Goal: Find specific page/section: Find specific page/section

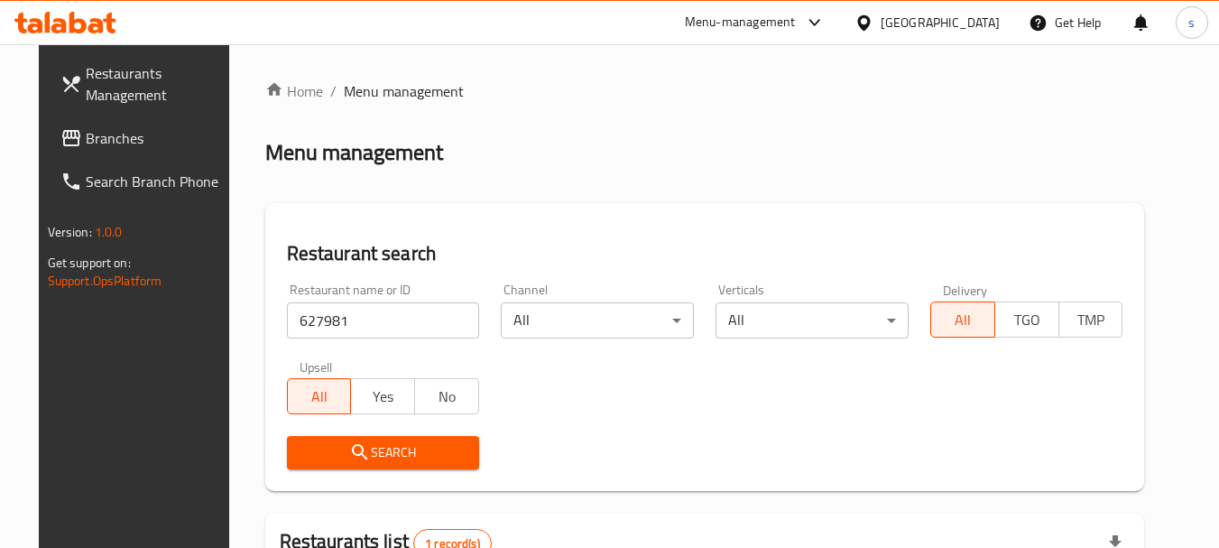
scroll to position [235, 0]
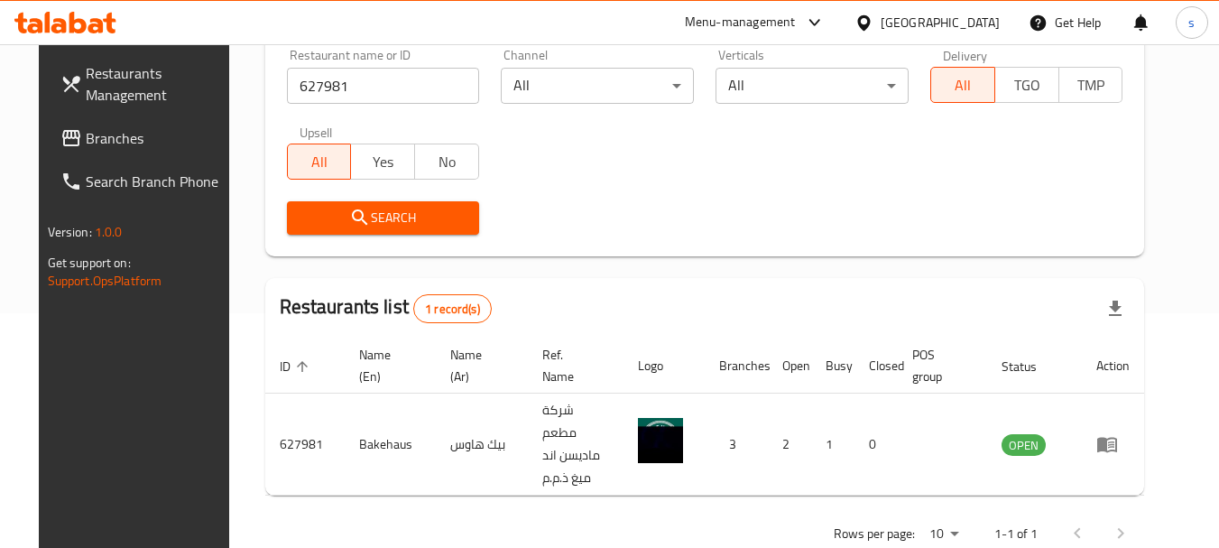
click at [104, 145] on span "Branches" at bounding box center [157, 138] width 143 height 22
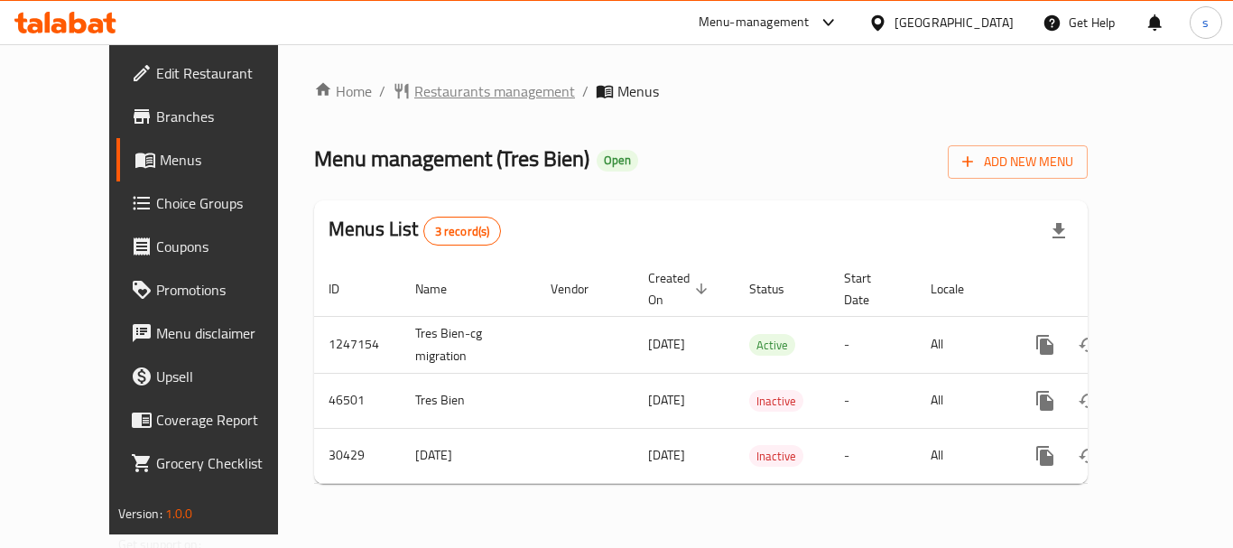
click at [414, 102] on span "Restaurants management" at bounding box center [494, 91] width 161 height 22
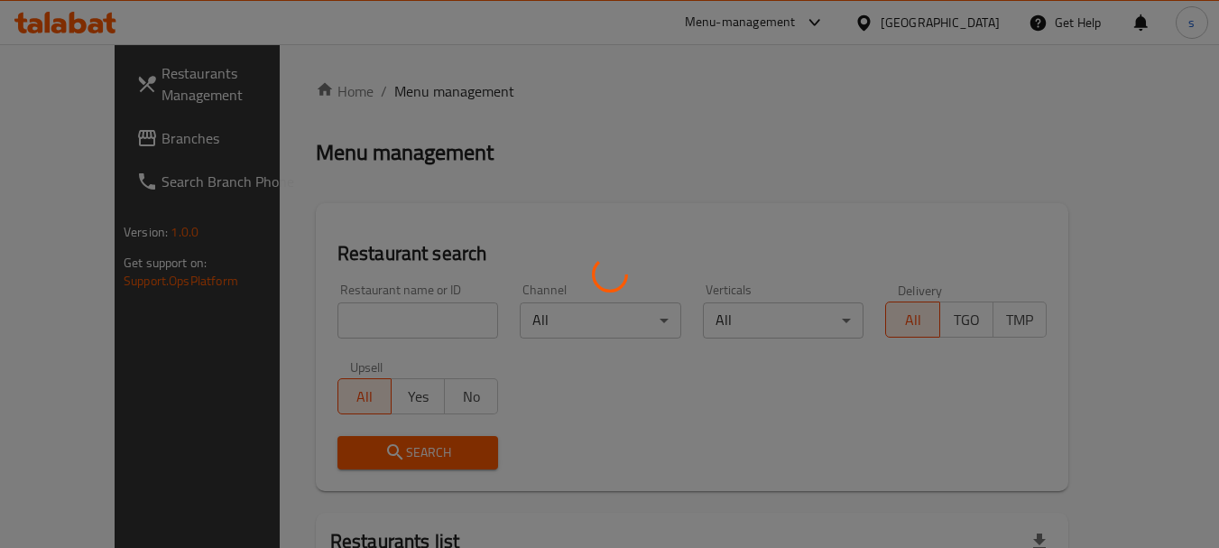
click at [365, 304] on div at bounding box center [609, 274] width 1219 height 548
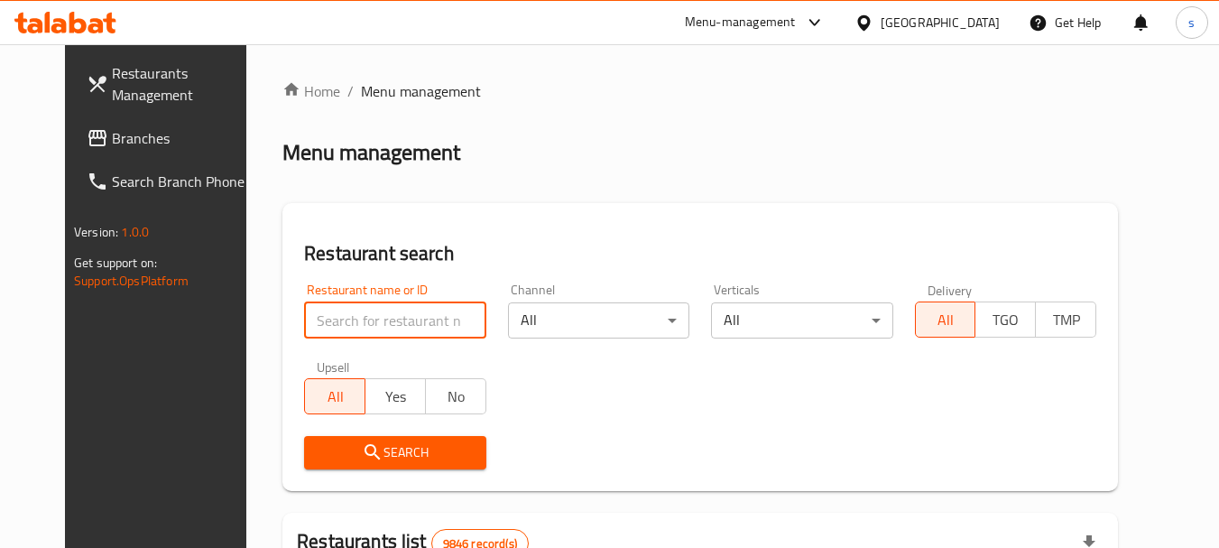
click at [348, 310] on input "search" at bounding box center [394, 320] width 181 height 36
paste input "15624"
type input "15624"
click at [371, 464] on button "Search" at bounding box center [394, 452] width 181 height 33
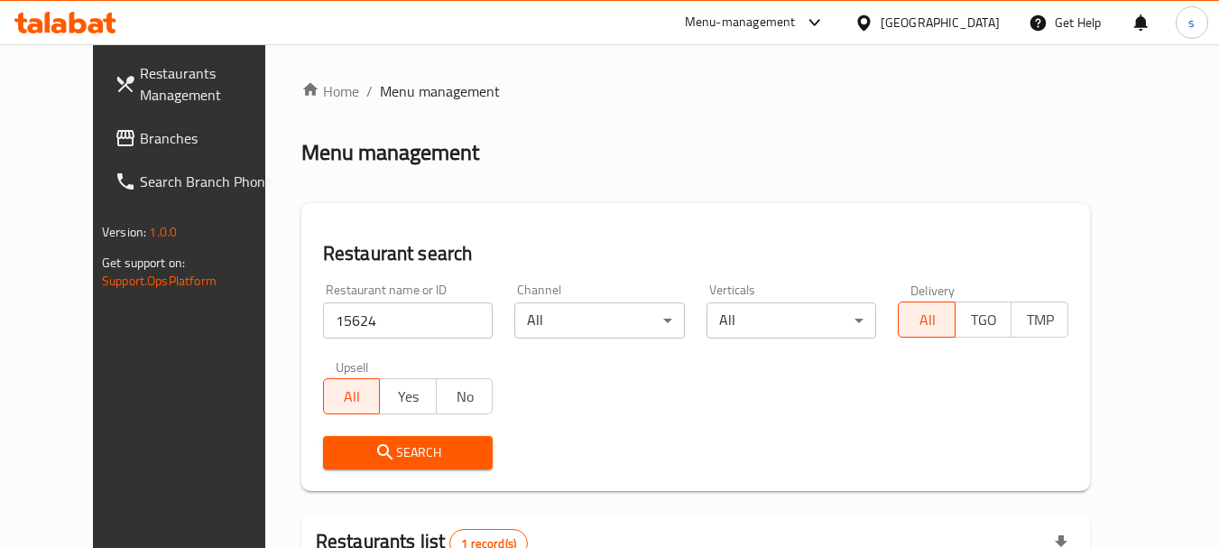
scroll to position [242, 0]
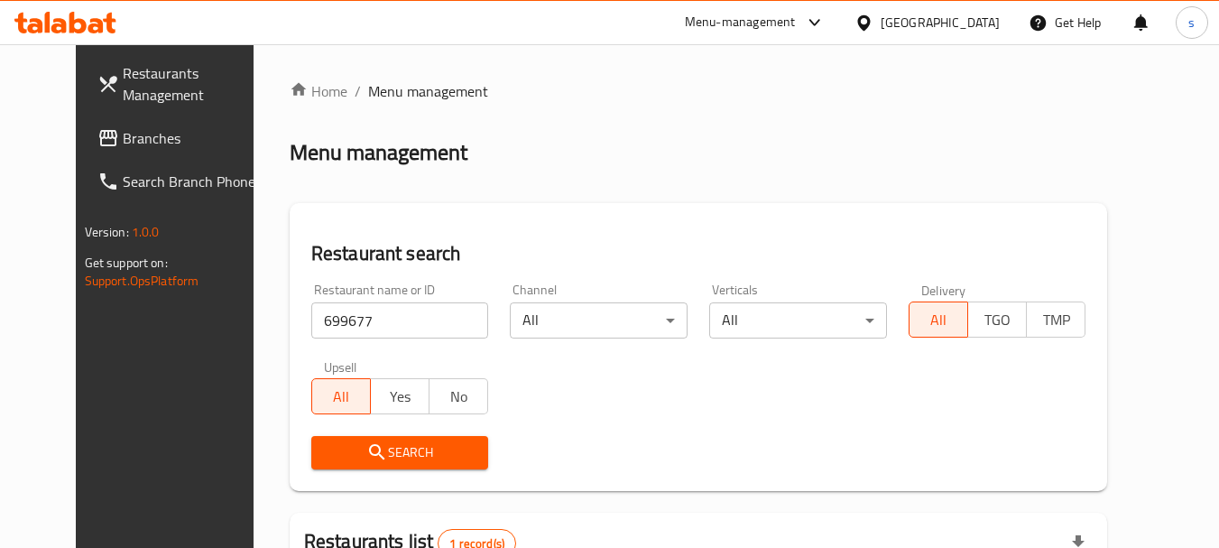
scroll to position [180, 0]
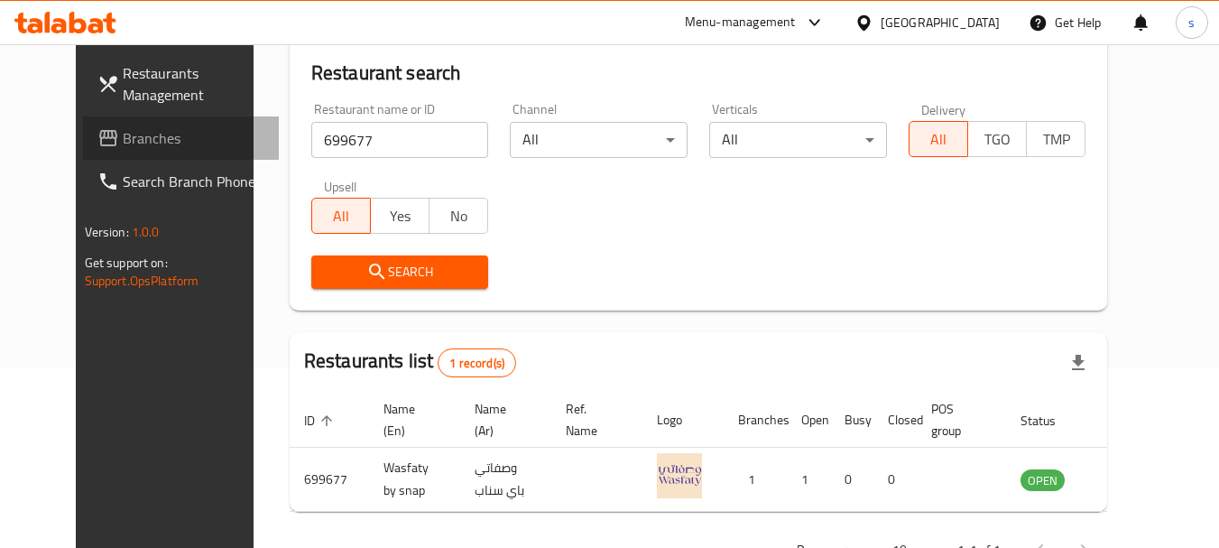
click at [123, 144] on span "Branches" at bounding box center [194, 138] width 143 height 22
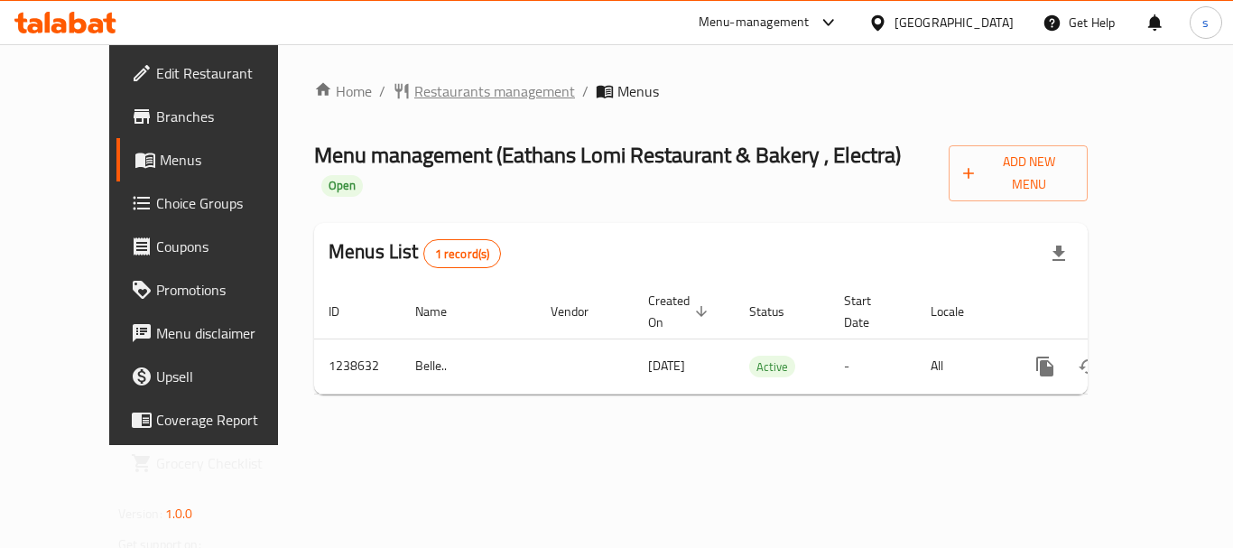
click at [418, 93] on span "Restaurants management" at bounding box center [494, 91] width 161 height 22
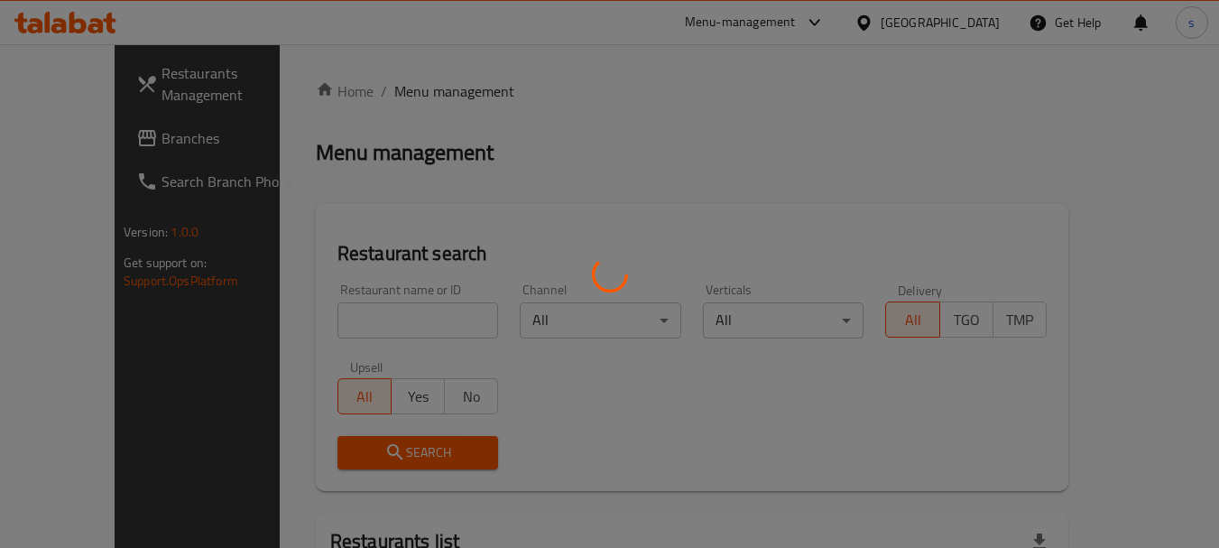
click at [313, 324] on div at bounding box center [609, 274] width 1219 height 548
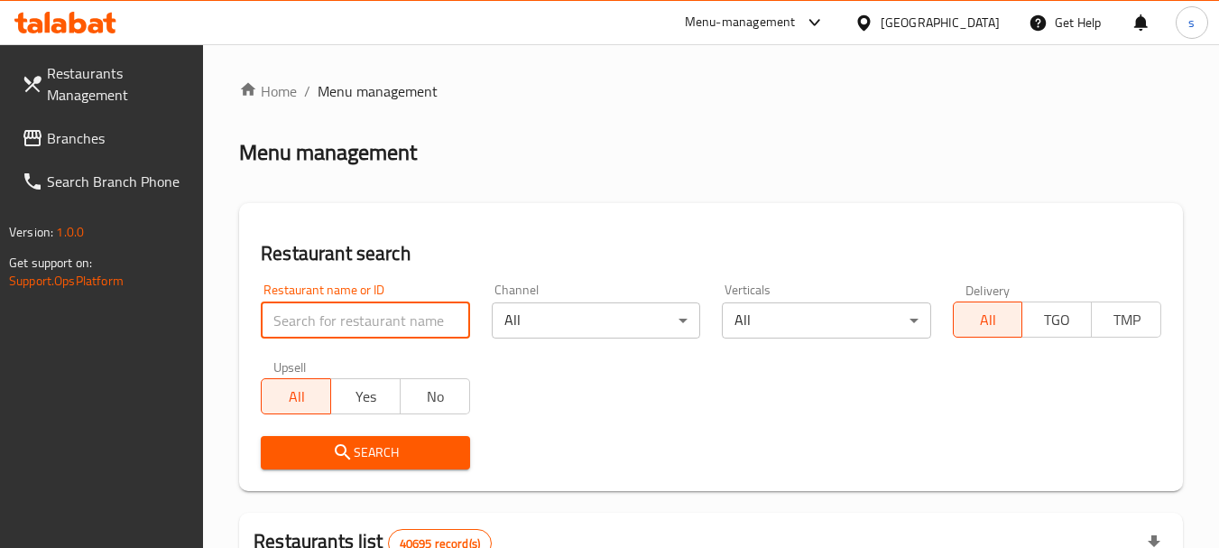
click at [315, 319] on input "search" at bounding box center [365, 320] width 208 height 36
paste input "679795"
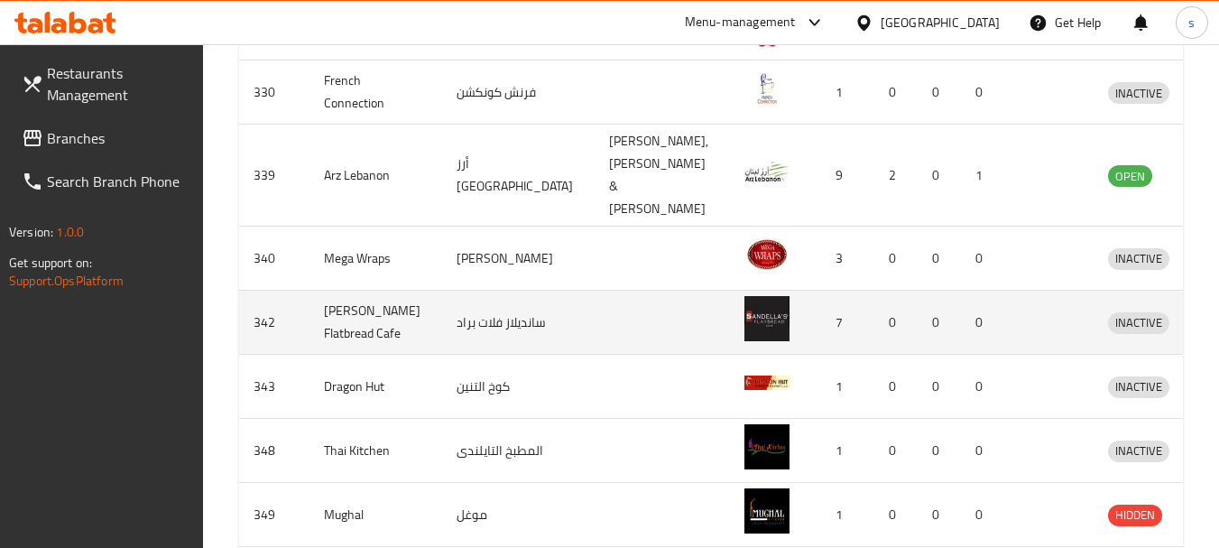
scroll to position [180, 0]
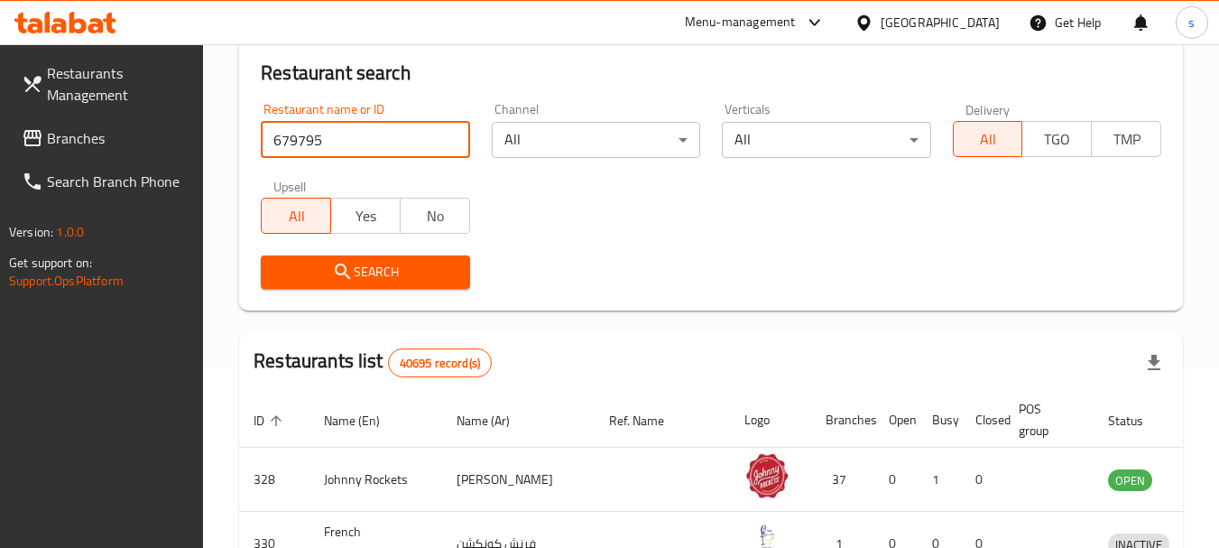
type input "679795"
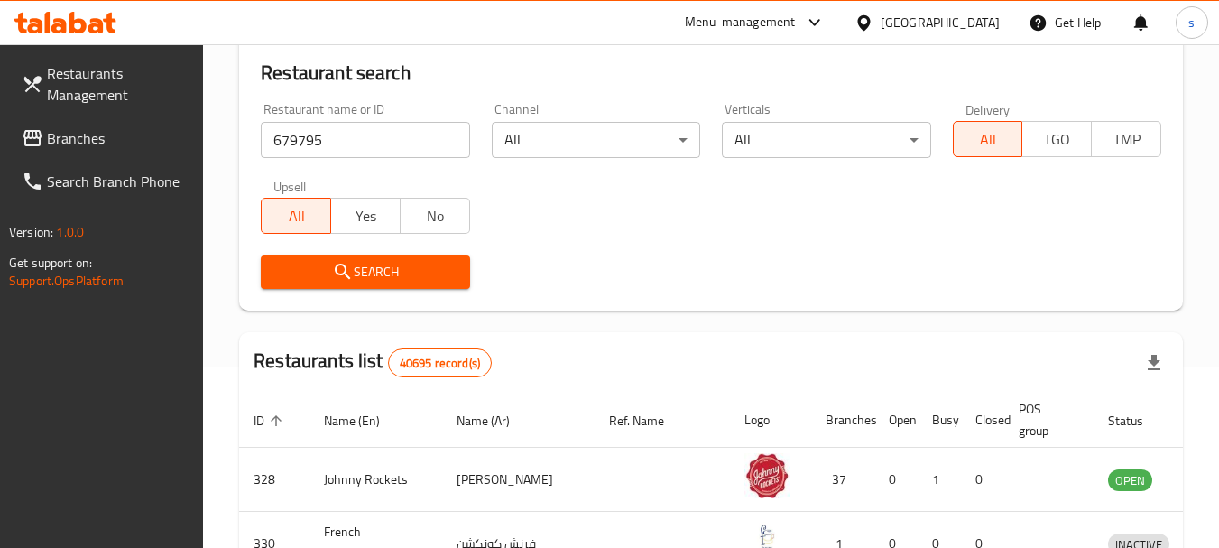
click at [373, 262] on span "Search" at bounding box center [365, 272] width 180 height 23
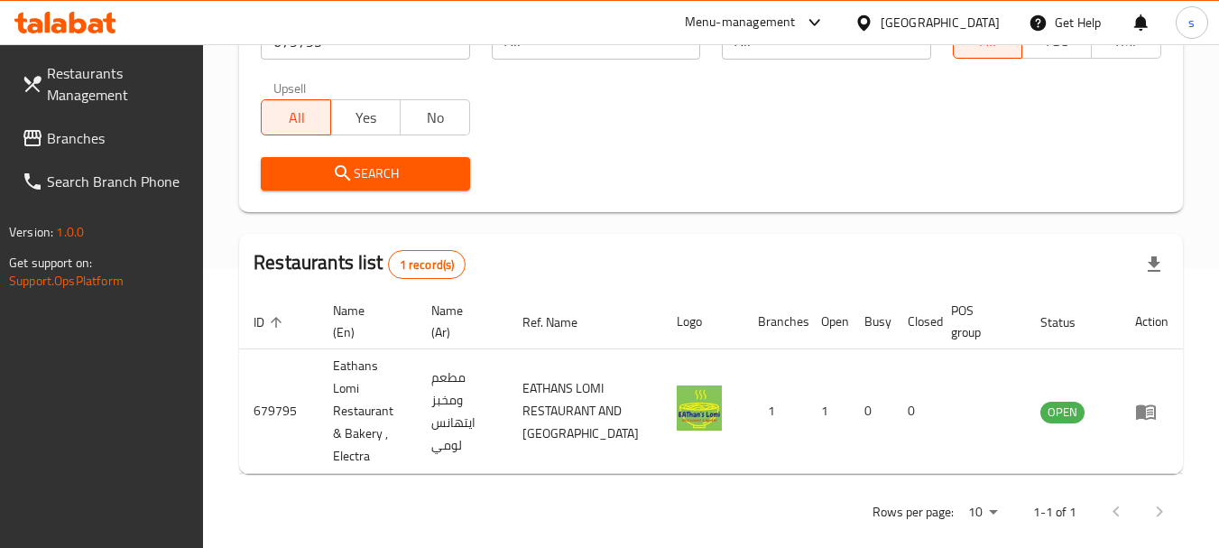
scroll to position [280, 0]
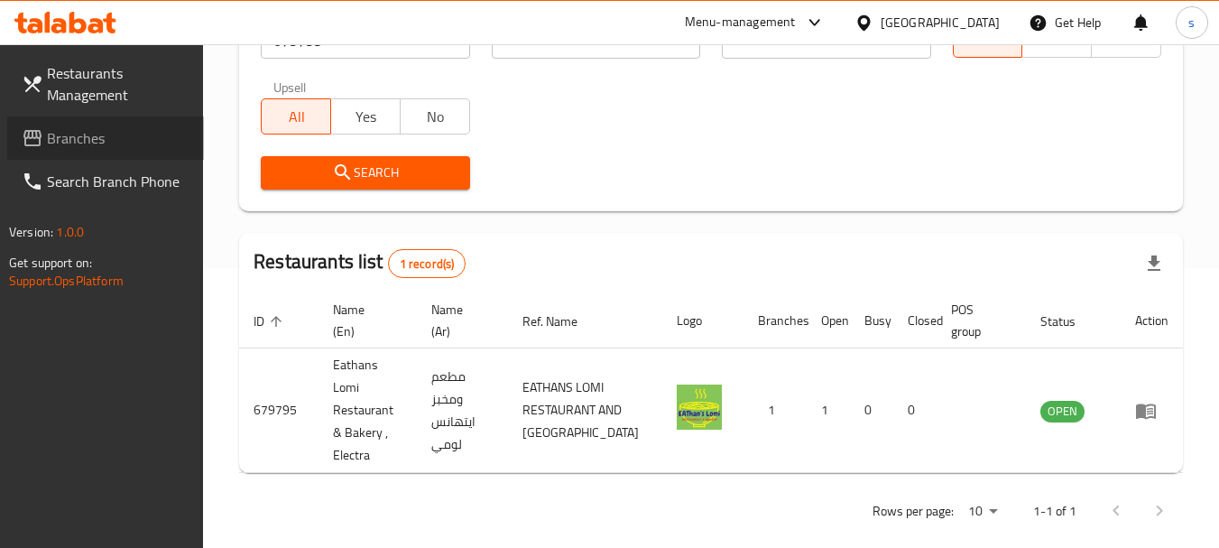
click at [82, 134] on span "Branches" at bounding box center [118, 138] width 143 height 22
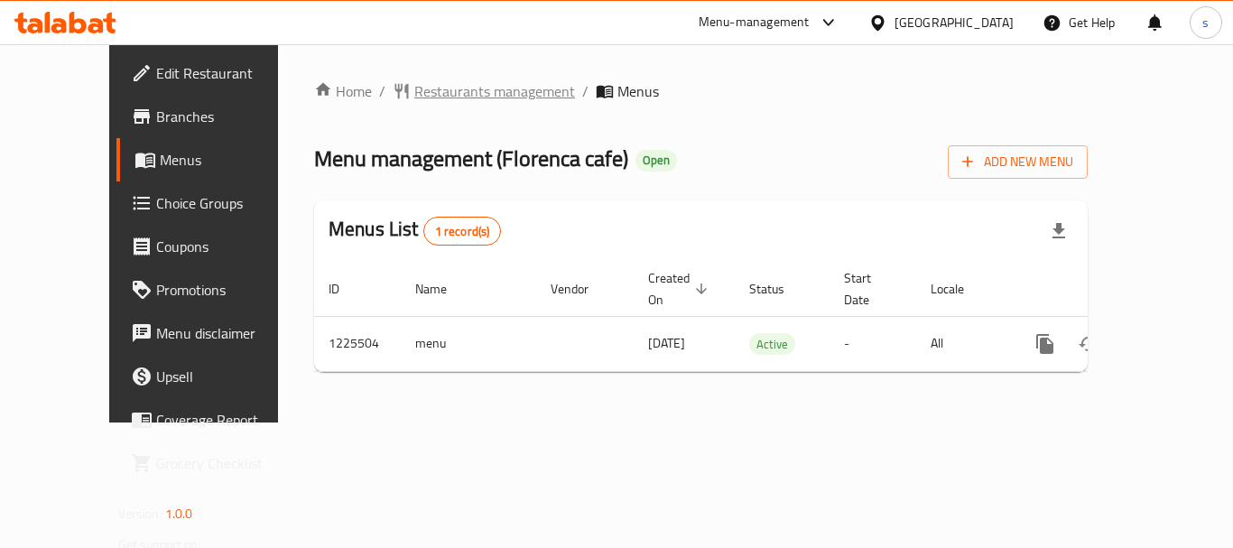
click at [430, 97] on span "Restaurants management" at bounding box center [494, 91] width 161 height 22
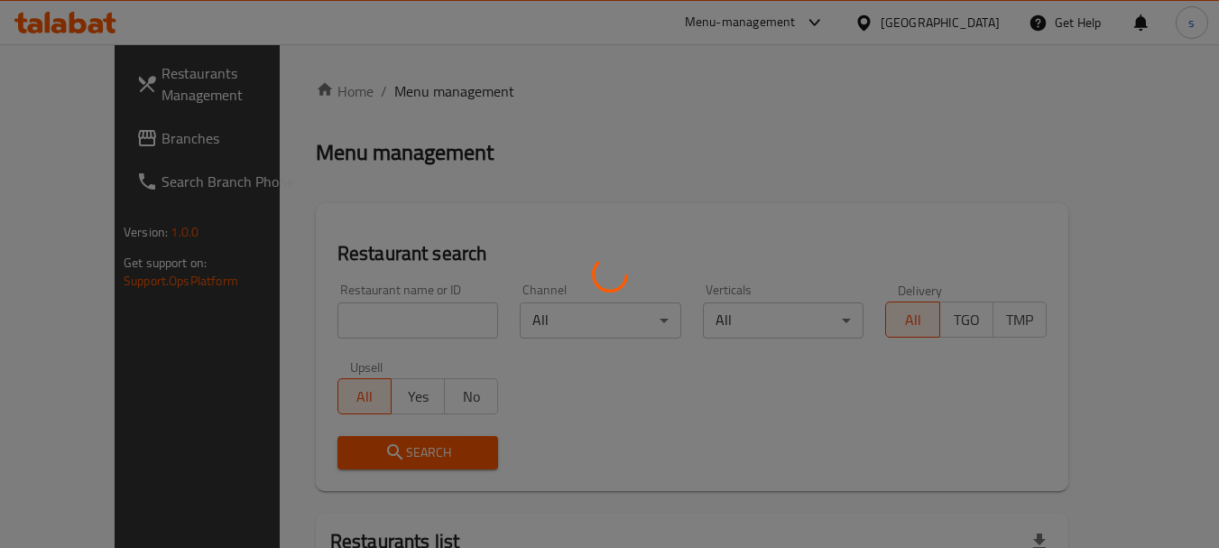
click at [365, 327] on div at bounding box center [609, 274] width 1219 height 548
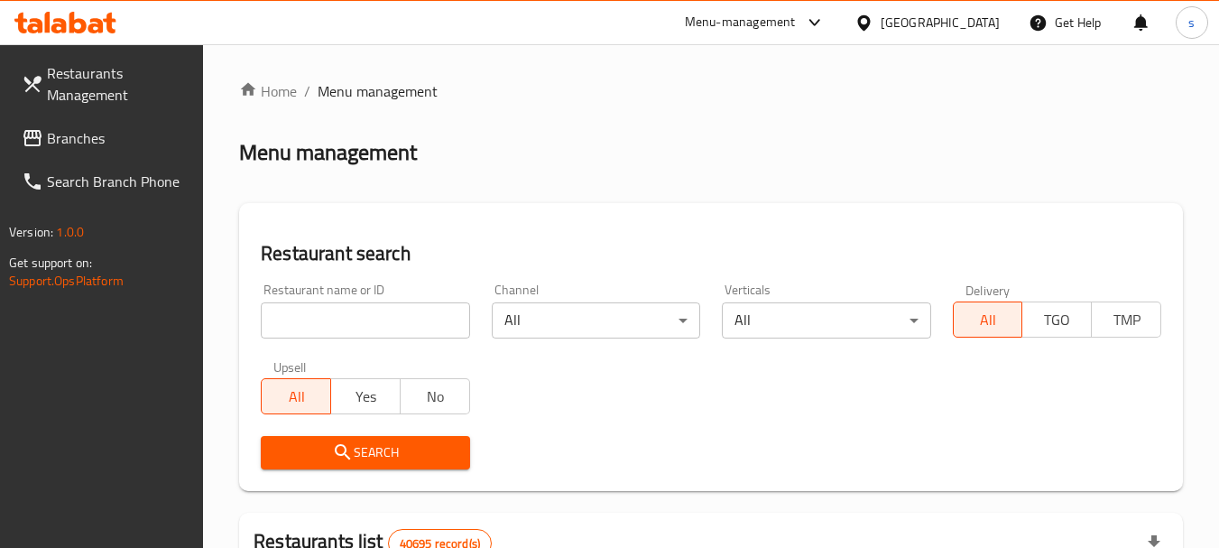
click at [365, 322] on input "search" at bounding box center [365, 320] width 208 height 36
paste input "675376"
type input "675376"
click button "Search" at bounding box center [365, 452] width 208 height 33
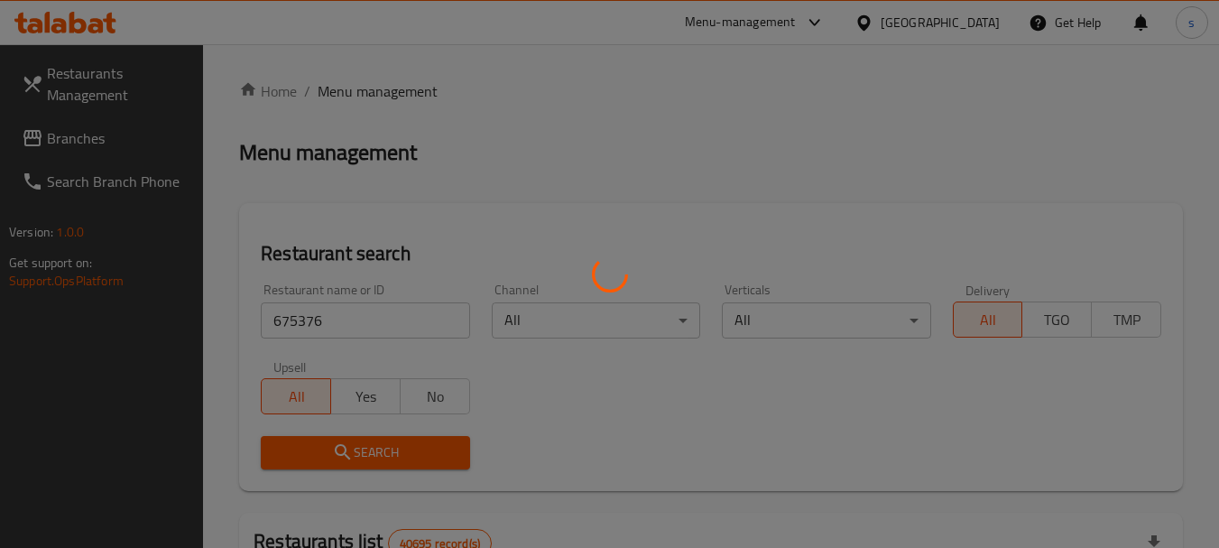
click at [367, 450] on div at bounding box center [609, 274] width 1219 height 548
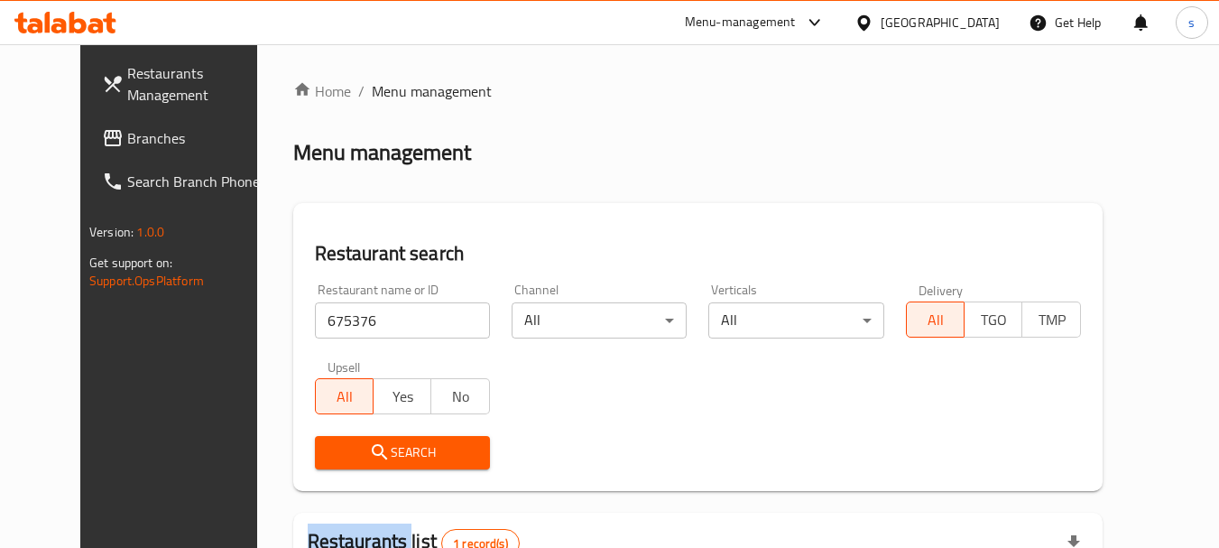
click at [367, 450] on div "Home / Menu management Menu management Restaurant search Restaurant name or ID …" at bounding box center [697, 413] width 809 height 666
click at [367, 450] on span "Search" at bounding box center [402, 452] width 146 height 23
click at [615, 425] on div "Search" at bounding box center [698, 452] width 788 height 55
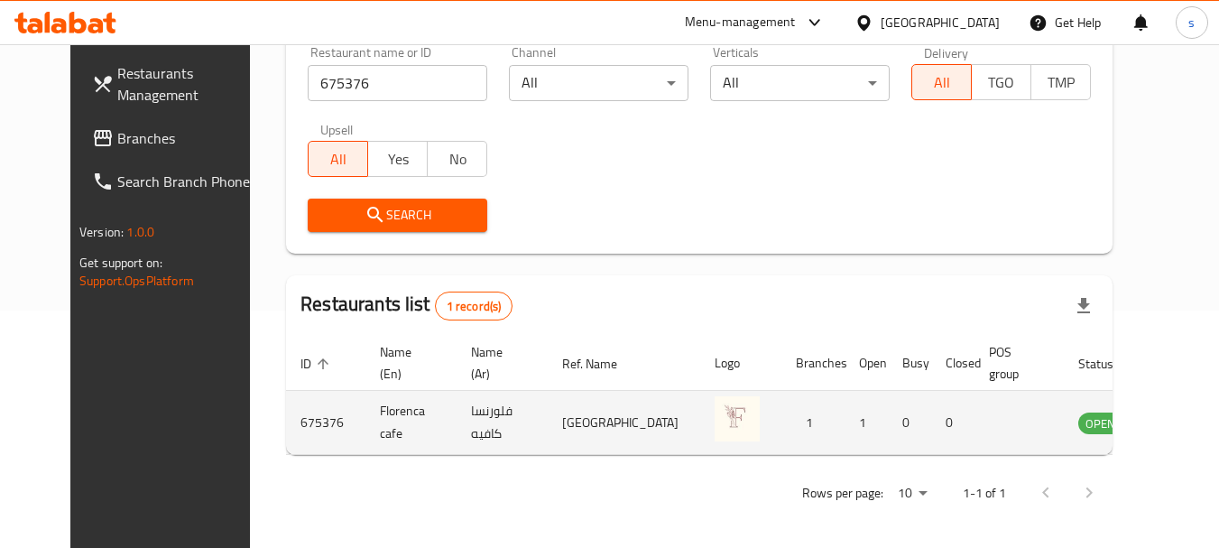
scroll to position [242, 0]
